Goal: Task Accomplishment & Management: Manage account settings

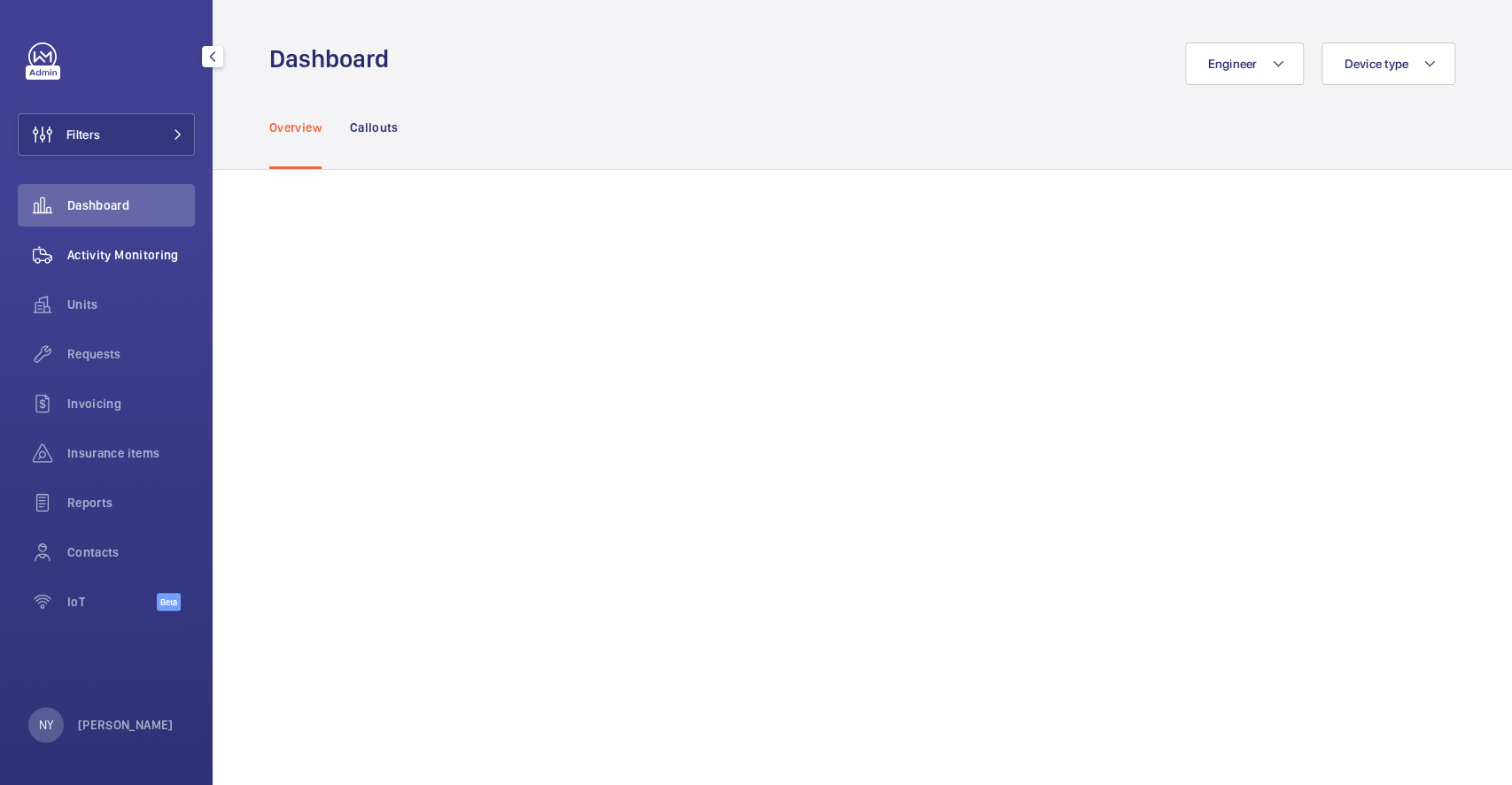
click at [117, 243] on div "Activity Monitoring" at bounding box center [106, 254] width 177 height 42
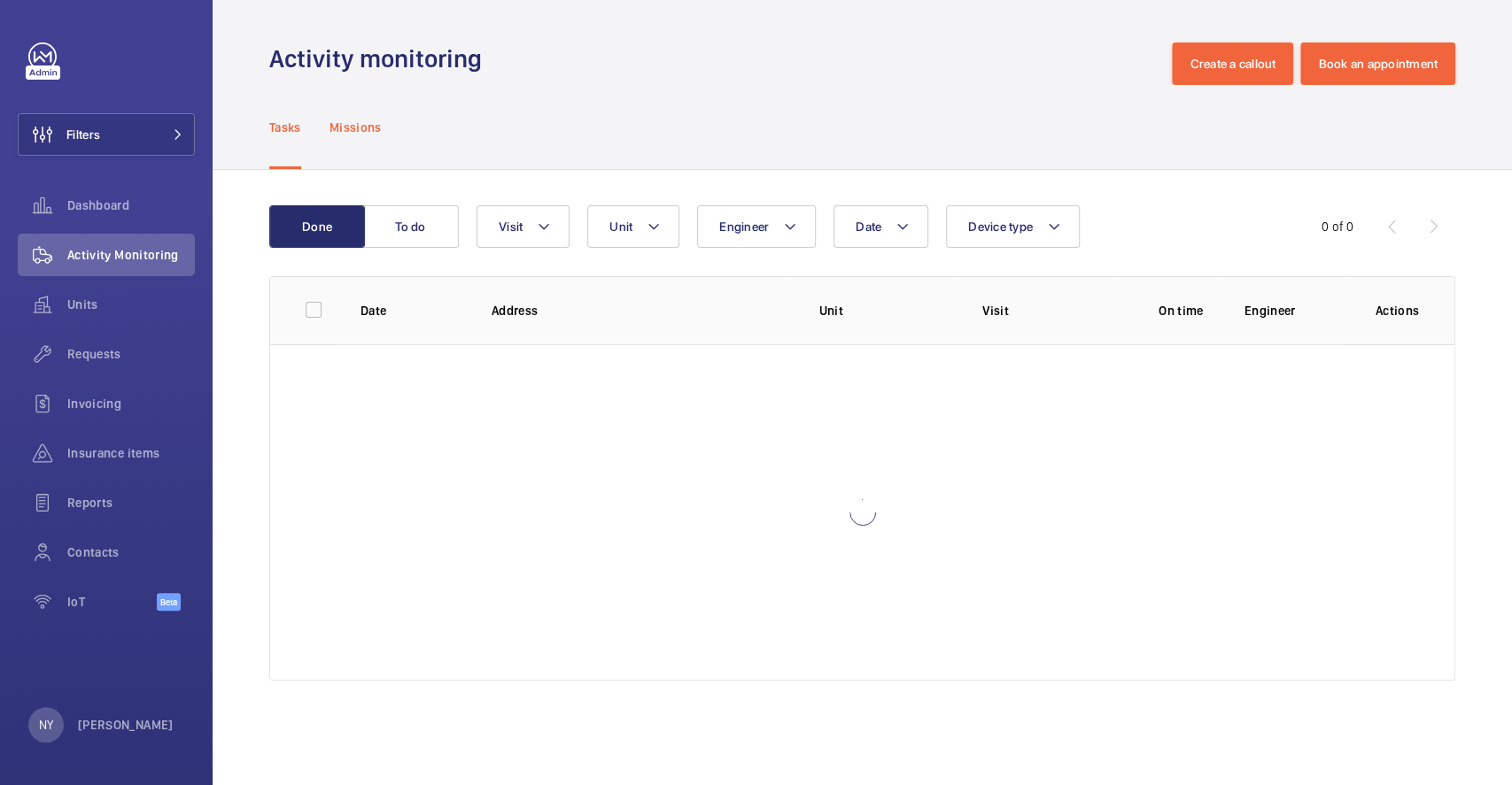
click at [376, 131] on p "Missions" at bounding box center [355, 128] width 53 height 18
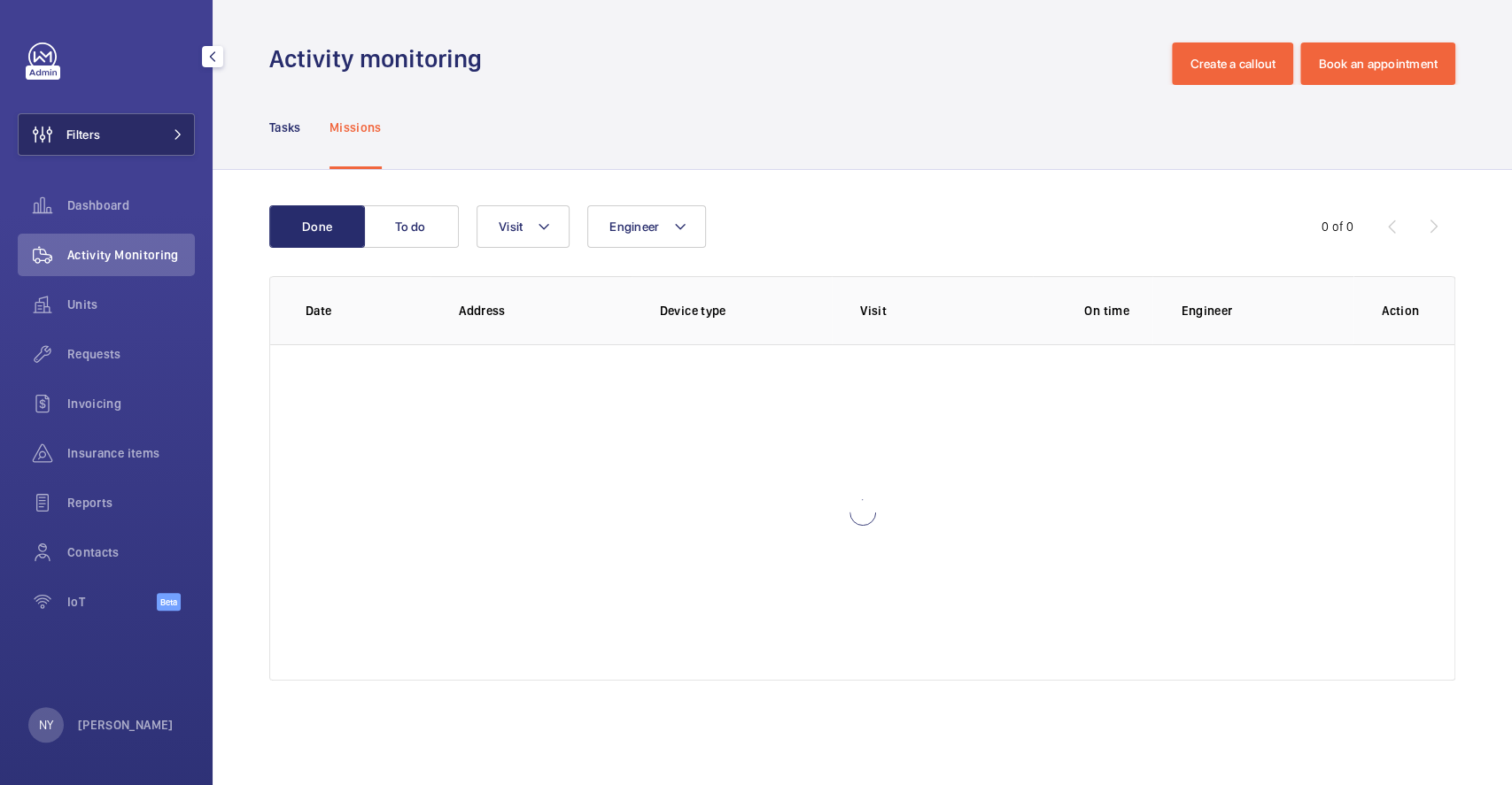
click at [95, 115] on span "Filters" at bounding box center [59, 134] width 82 height 42
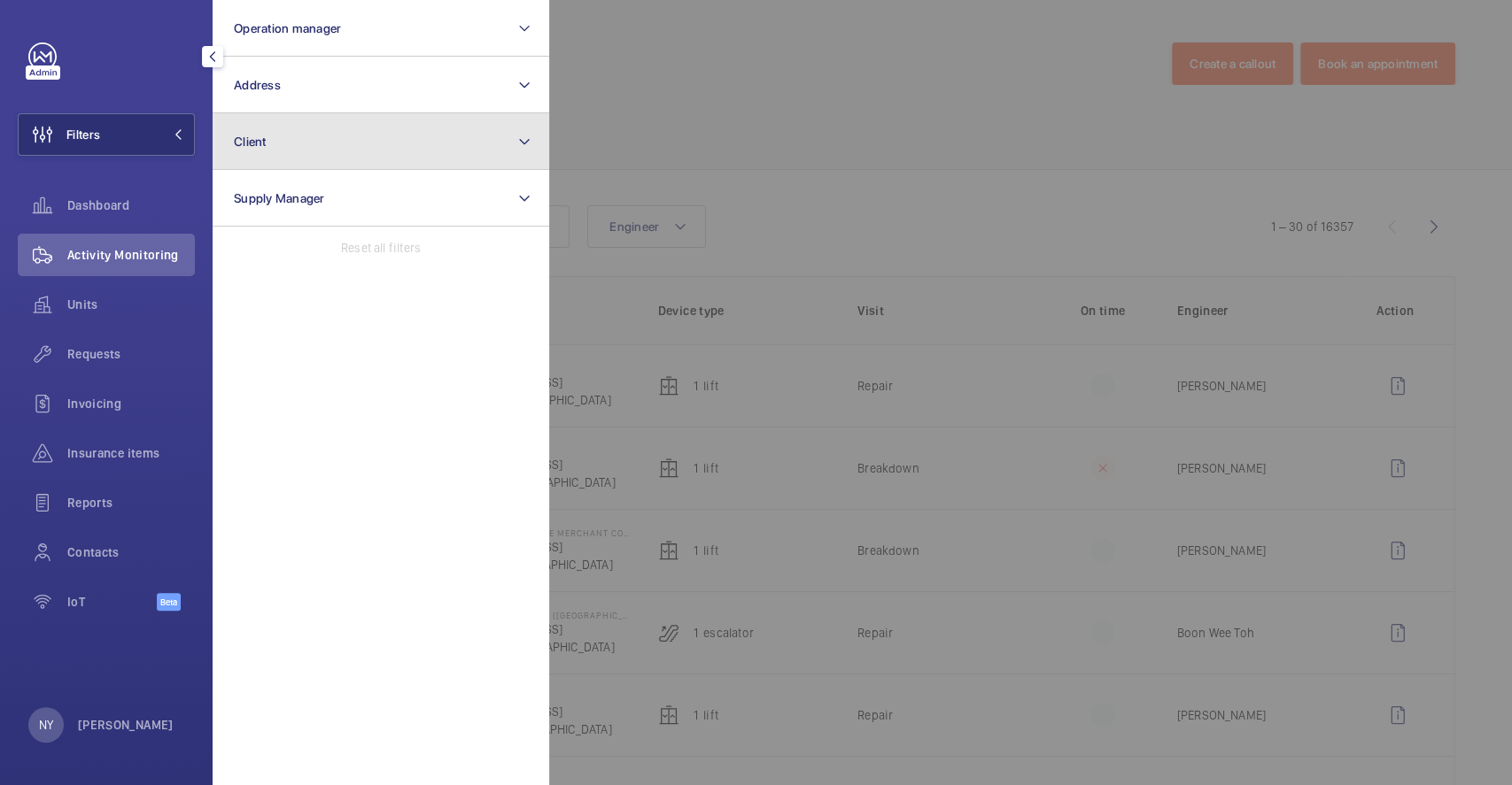
click at [309, 124] on button "Client" at bounding box center [381, 142] width 337 height 56
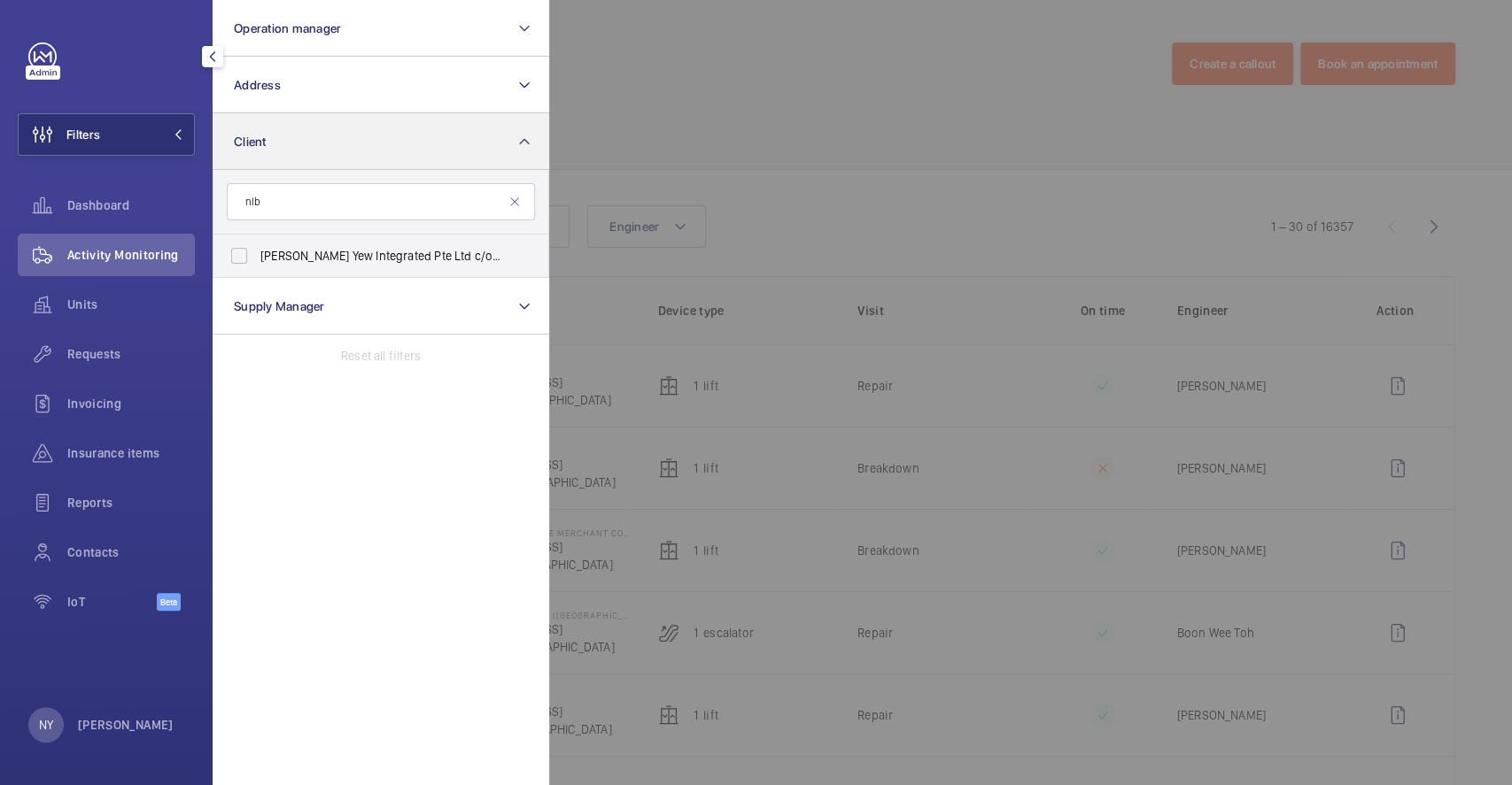
type input "nlb"
click at [325, 248] on span "[PERSON_NAME] Yew Integrated Pte Ltd c/o NLB" at bounding box center [383, 255] width 244 height 18
click at [257, 248] on input "[PERSON_NAME] Yew Integrated Pte Ltd c/o NLB" at bounding box center [239, 256] width 36 height 36
checkbox input "true"
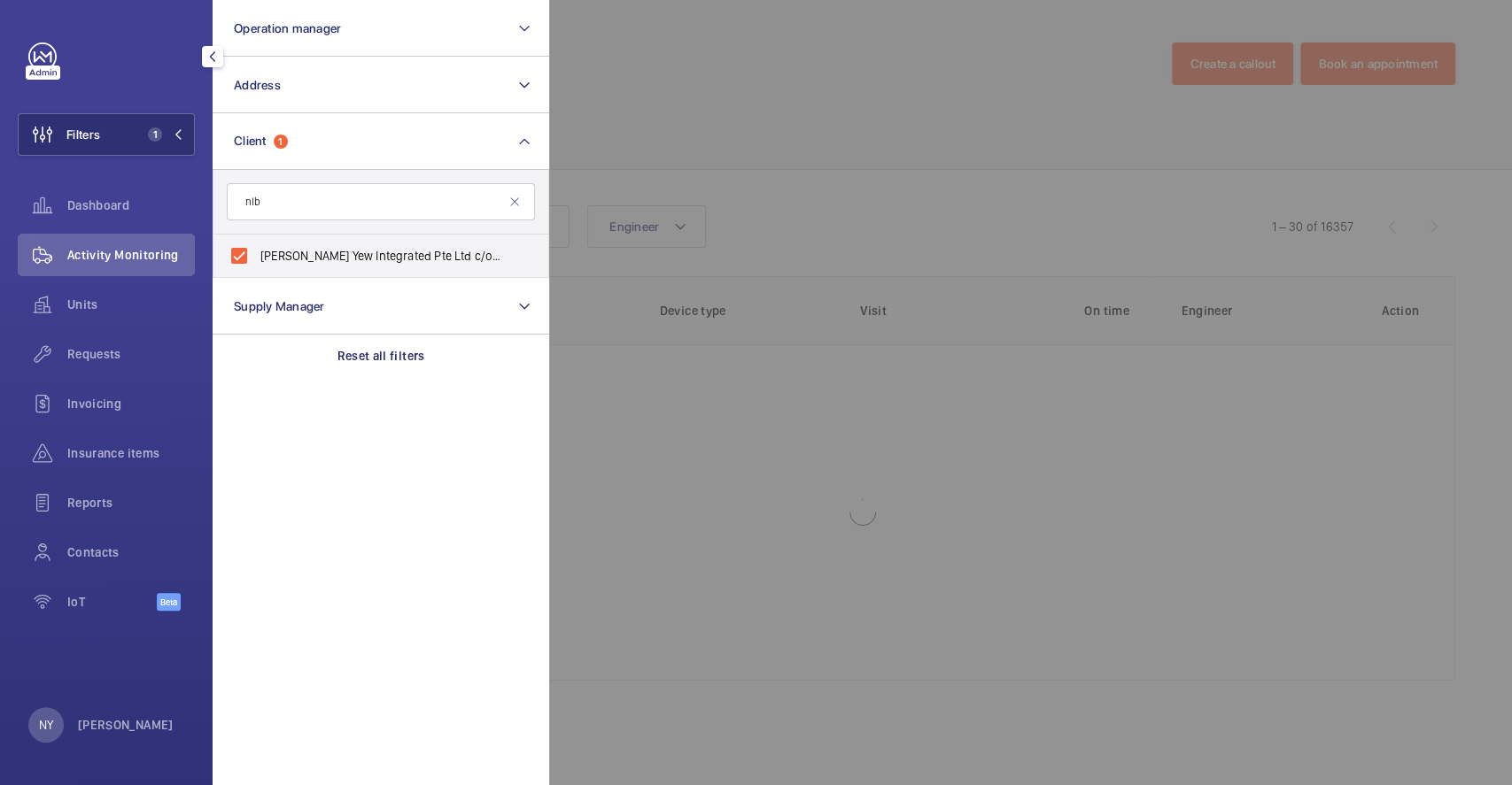
click at [747, 136] on div at bounding box center [1305, 392] width 1512 height 785
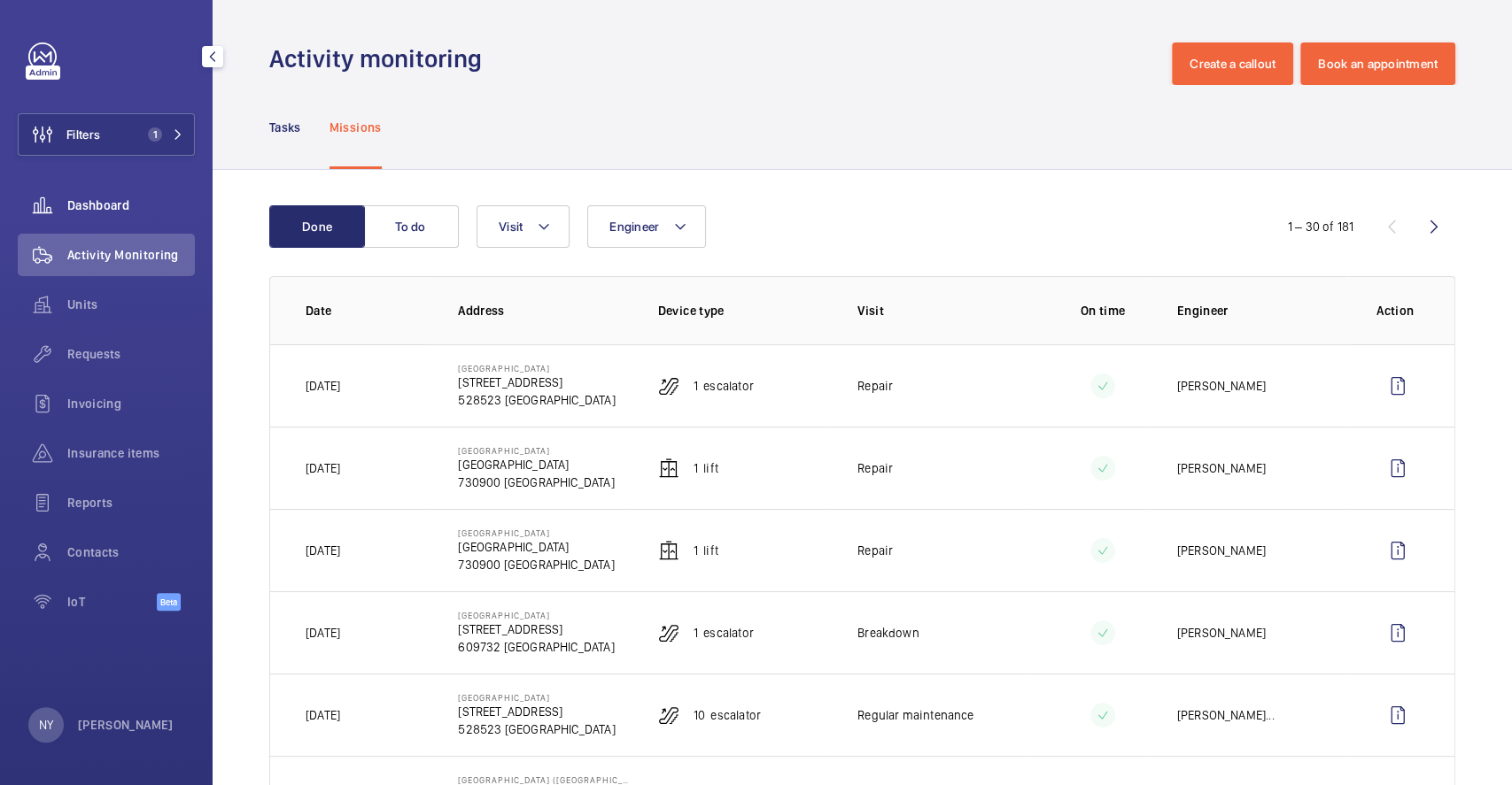
click at [68, 198] on span "Dashboard" at bounding box center [131, 205] width 128 height 18
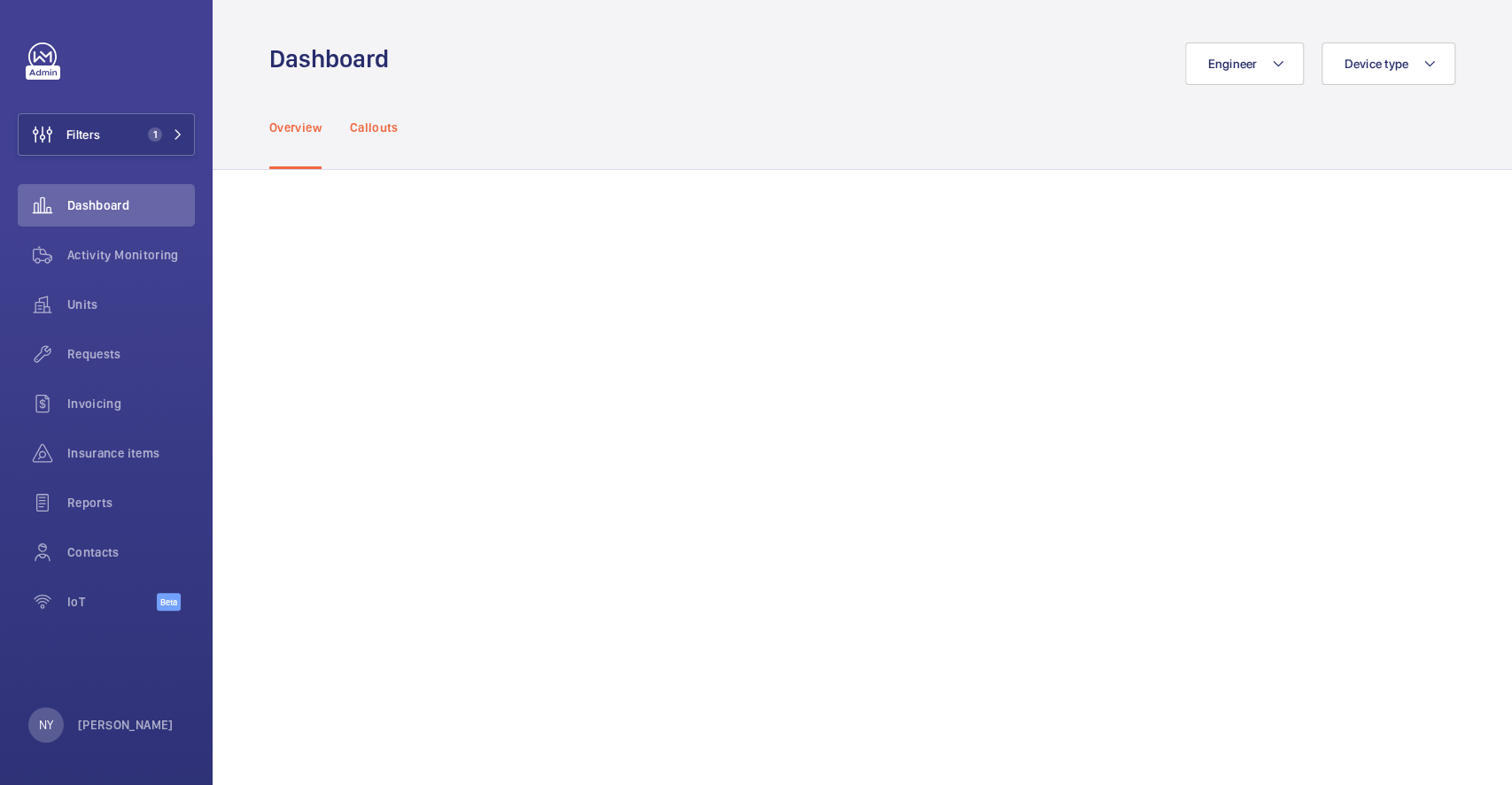
click at [379, 127] on p "Callouts" at bounding box center [374, 128] width 49 height 18
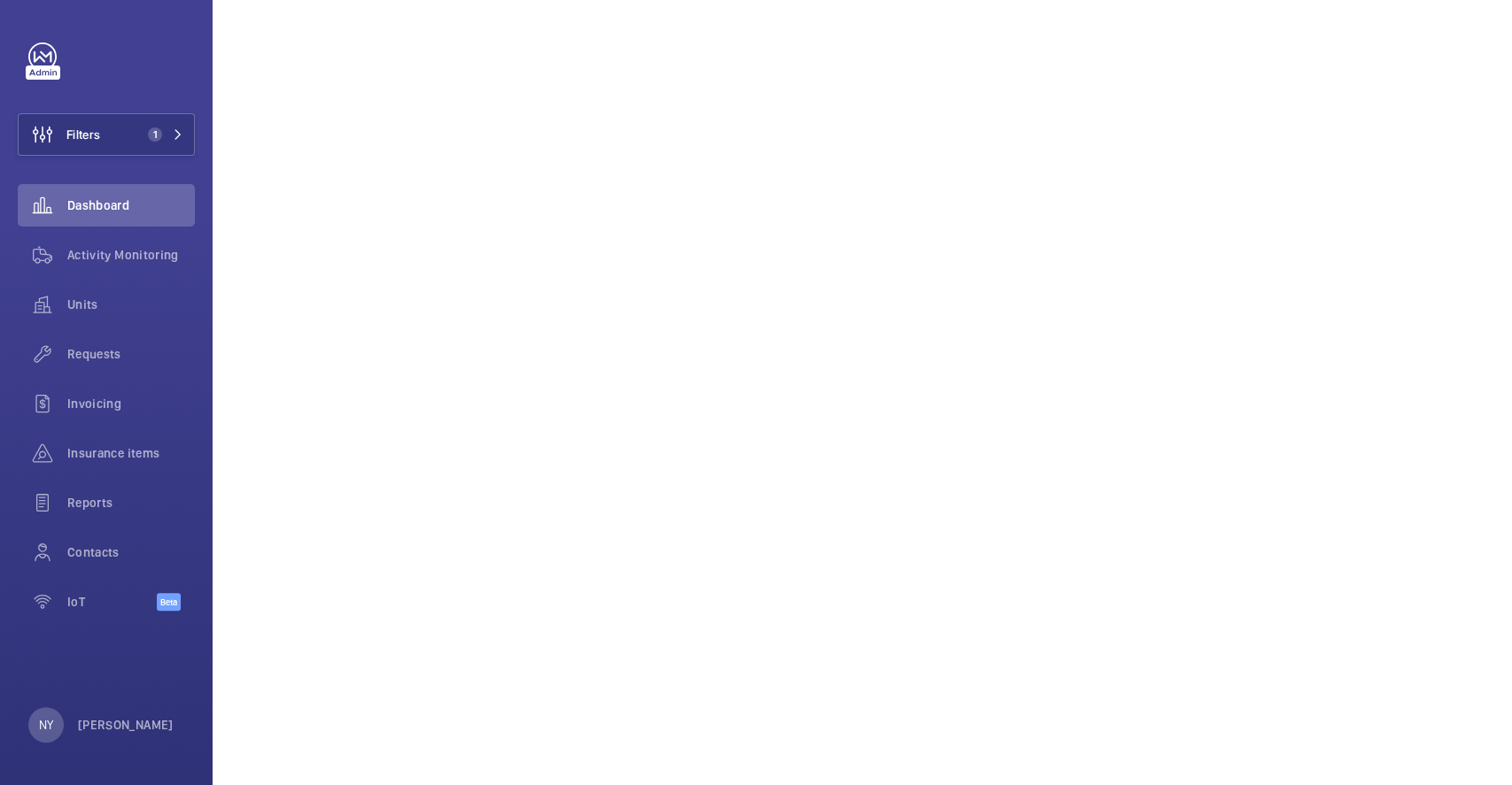
scroll to position [590, 0]
click at [113, 732] on p "[PERSON_NAME]" at bounding box center [126, 725] width 96 height 18
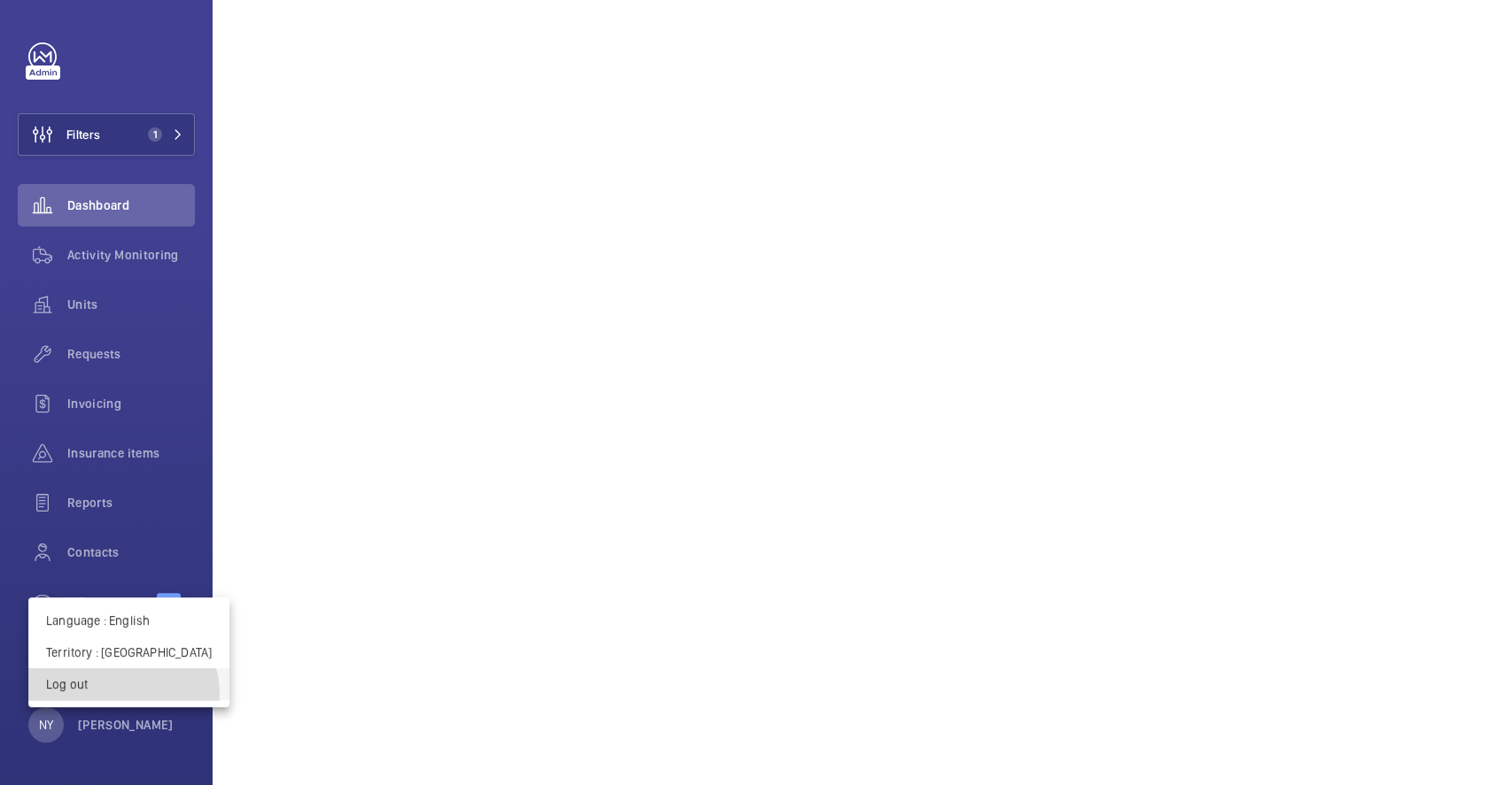
click at [122, 694] on button "Log out" at bounding box center [129, 685] width 201 height 32
